Goal: Task Accomplishment & Management: Use online tool/utility

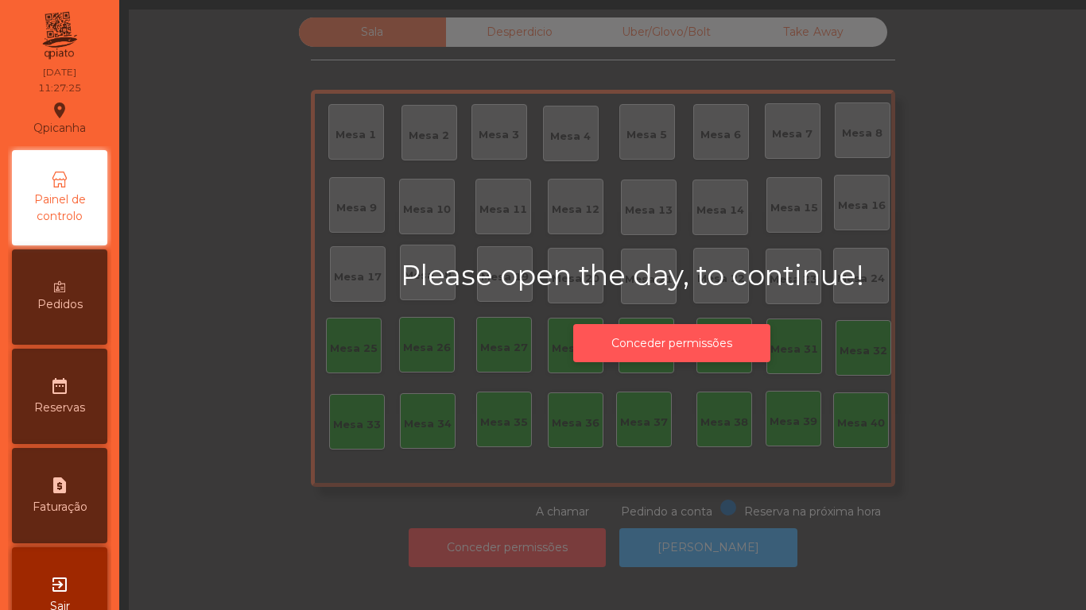
click at [675, 328] on button "Conceder permissões" at bounding box center [671, 343] width 197 height 39
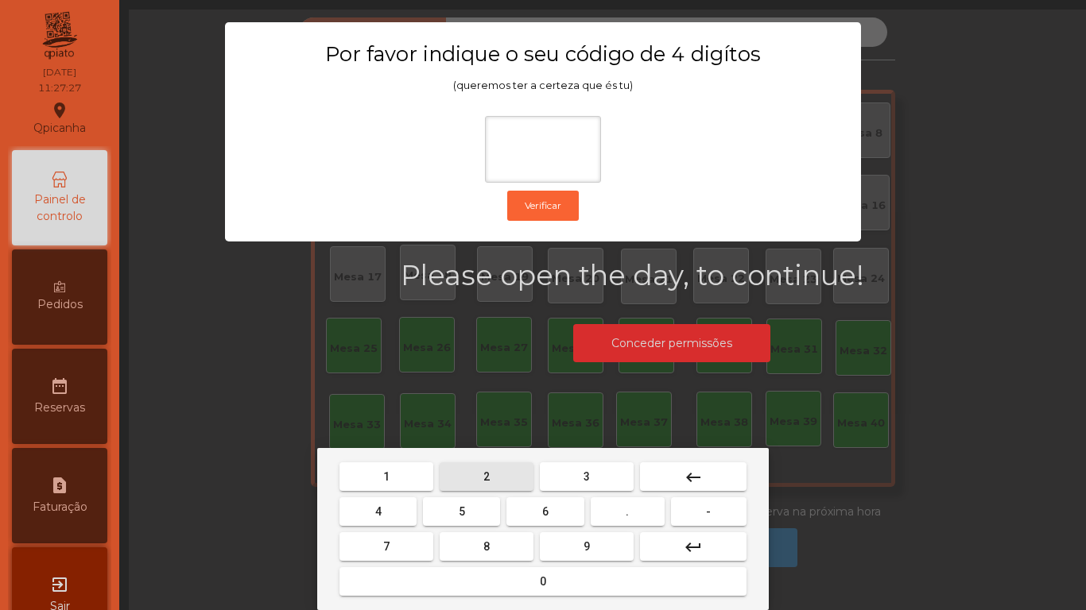
click at [478, 466] on button "2" at bounding box center [487, 477] width 94 height 29
type input "*"
click at [699, 470] on mat-icon "keyboard_backspace" at bounding box center [693, 477] width 19 height 19
click at [386, 476] on span "1" at bounding box center [386, 477] width 6 height 13
click at [587, 546] on span "9" at bounding box center [586, 547] width 6 height 13
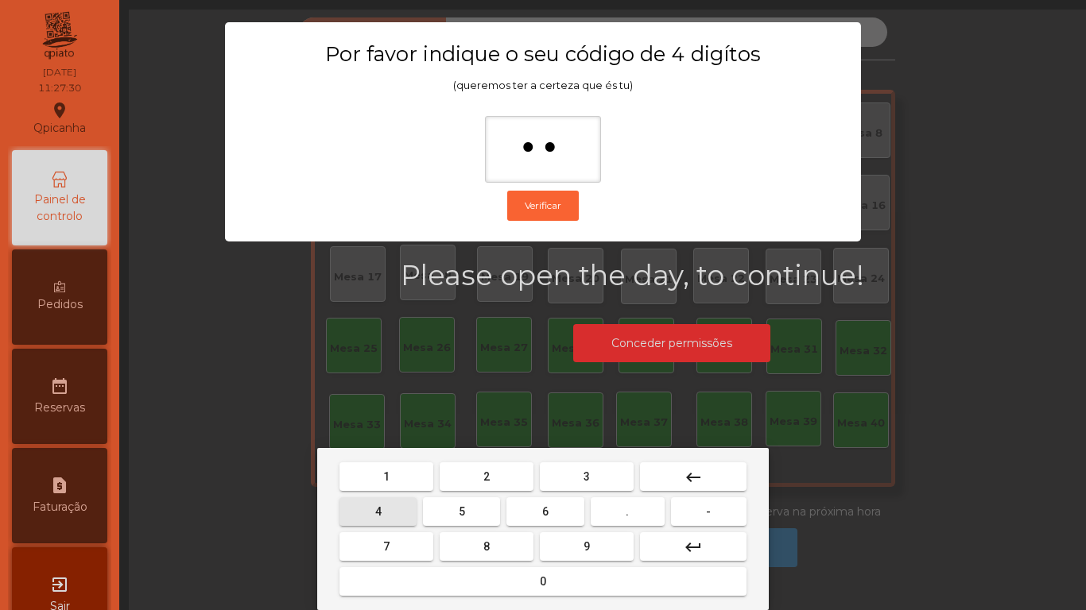
click at [378, 511] on span "4" at bounding box center [378, 512] width 6 height 13
type input "***"
click at [546, 601] on div "1 2 3 keyboard_backspace 4 5 6 . - 7 8 9 keyboard_return 0" at bounding box center [542, 529] width 451 height 162
click at [543, 580] on span "0" at bounding box center [543, 581] width 6 height 13
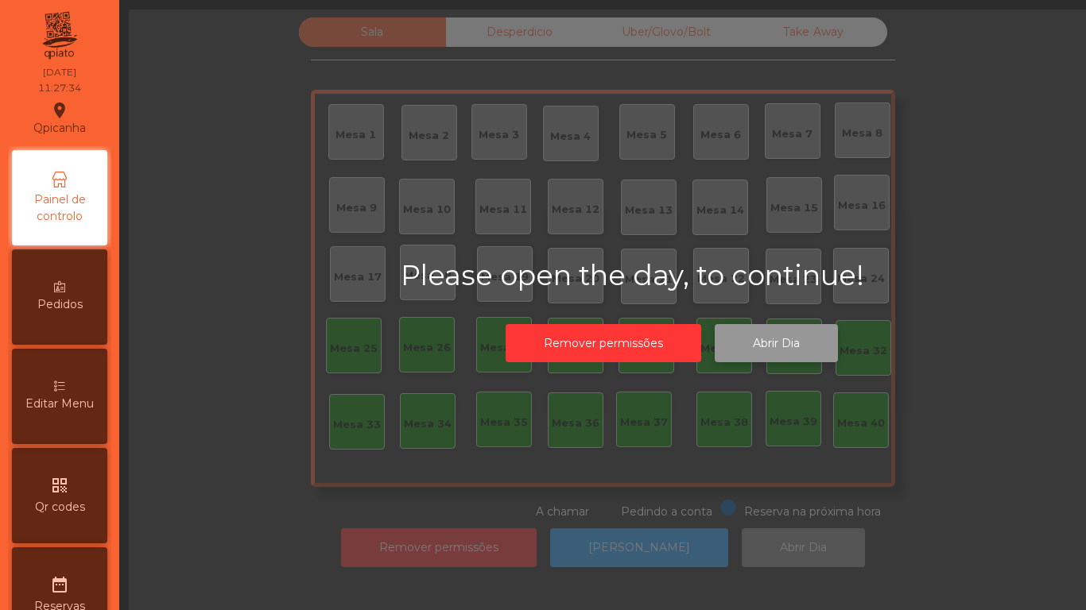
click at [754, 331] on button "Abrir Dia" at bounding box center [776, 343] width 123 height 39
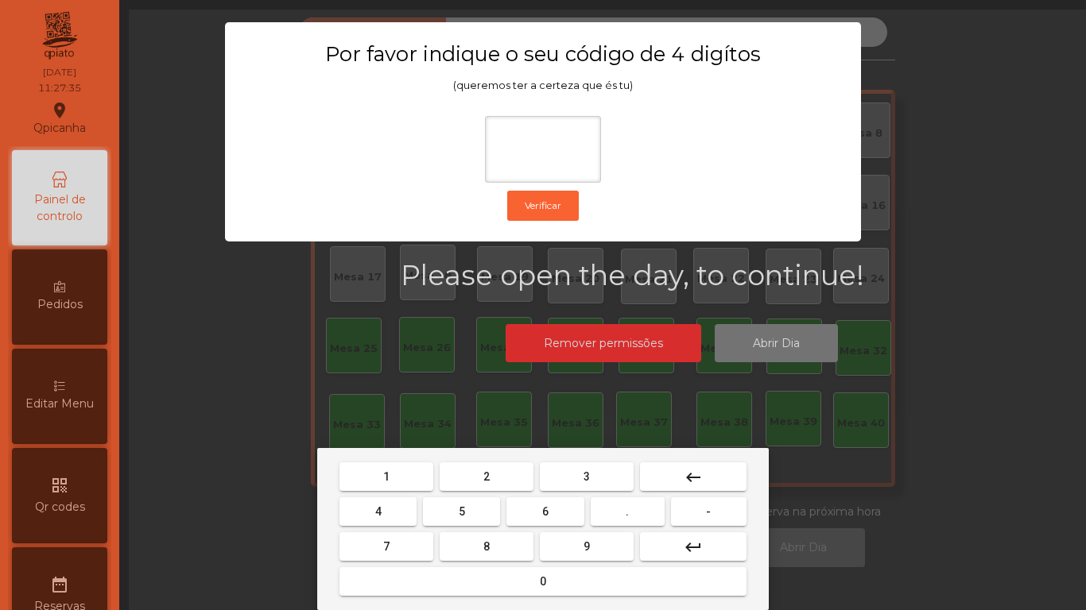
click at [386, 476] on span "1" at bounding box center [386, 477] width 6 height 13
click at [587, 546] on span "9" at bounding box center [586, 547] width 6 height 13
click at [378, 510] on span "4" at bounding box center [378, 512] width 6 height 13
click at [544, 577] on span "0" at bounding box center [543, 581] width 6 height 13
type input "****"
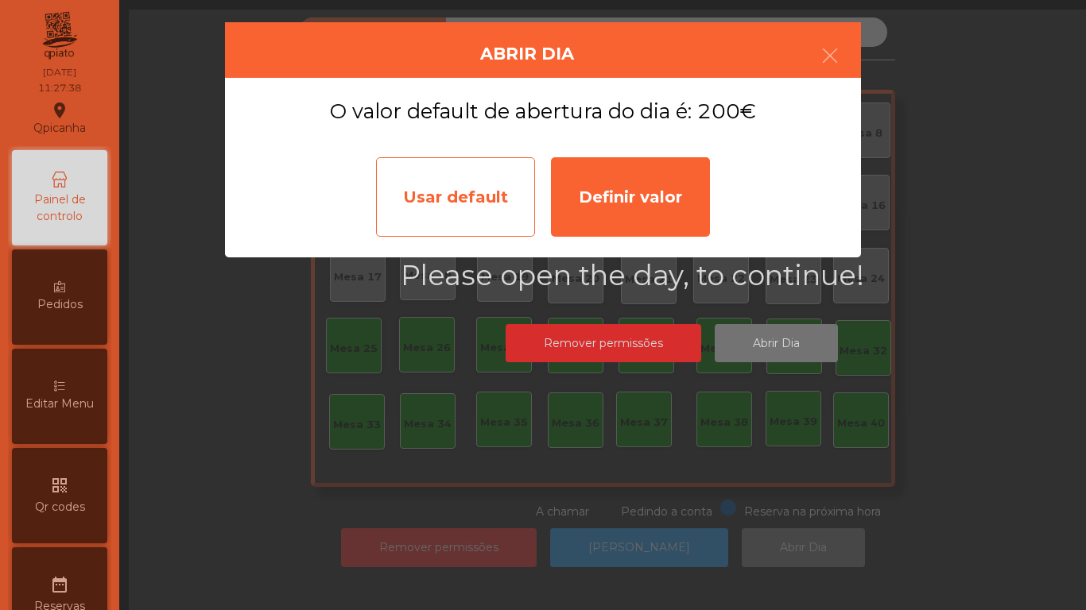
click at [470, 200] on div "Usar default" at bounding box center [455, 196] width 159 height 79
